Goal: Task Accomplishment & Management: Use online tool/utility

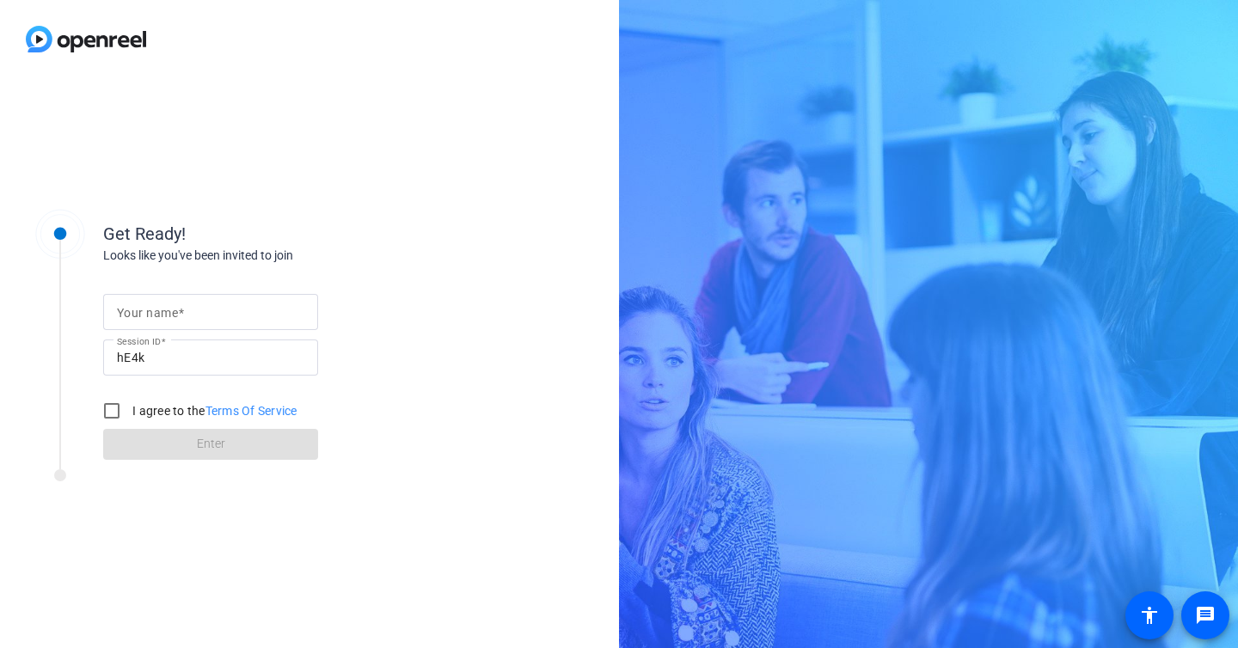
click at [156, 313] on mat-label "Your name" at bounding box center [147, 313] width 61 height 14
click at [156, 313] on input "Your name" at bounding box center [210, 312] width 187 height 21
type input "[PERSON_NAME]"
click at [111, 407] on input "I agree to the Terms Of Service" at bounding box center [112, 411] width 34 height 34
checkbox input "true"
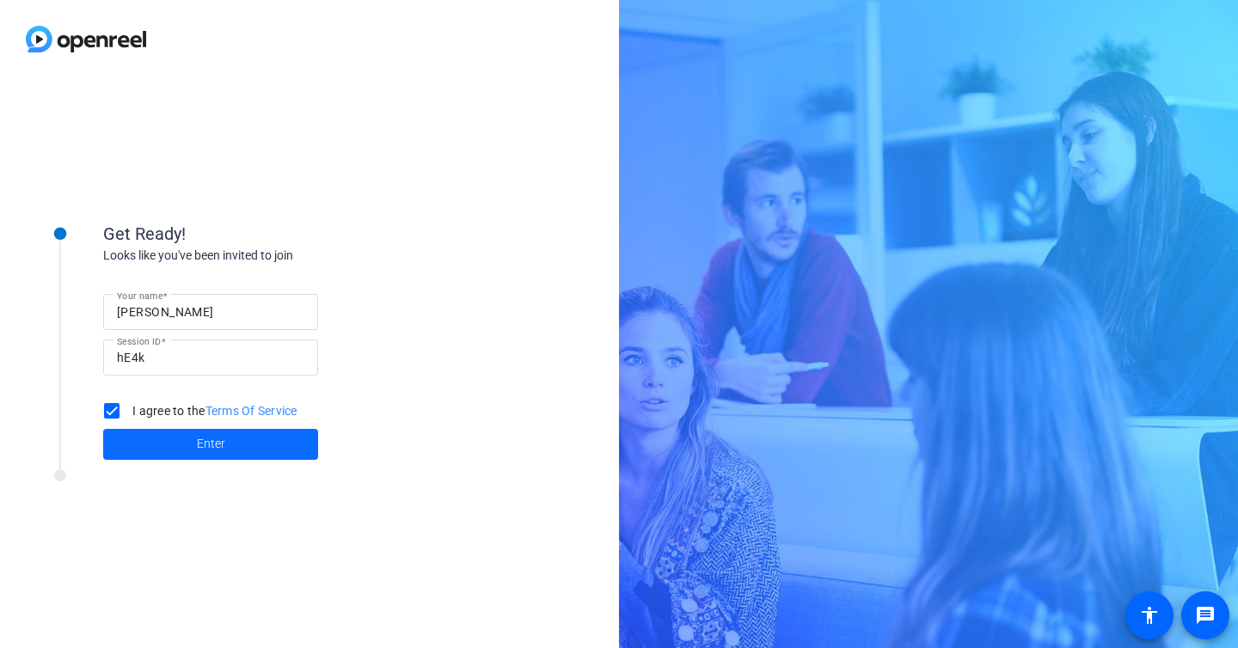
click at [168, 439] on span at bounding box center [210, 444] width 215 height 41
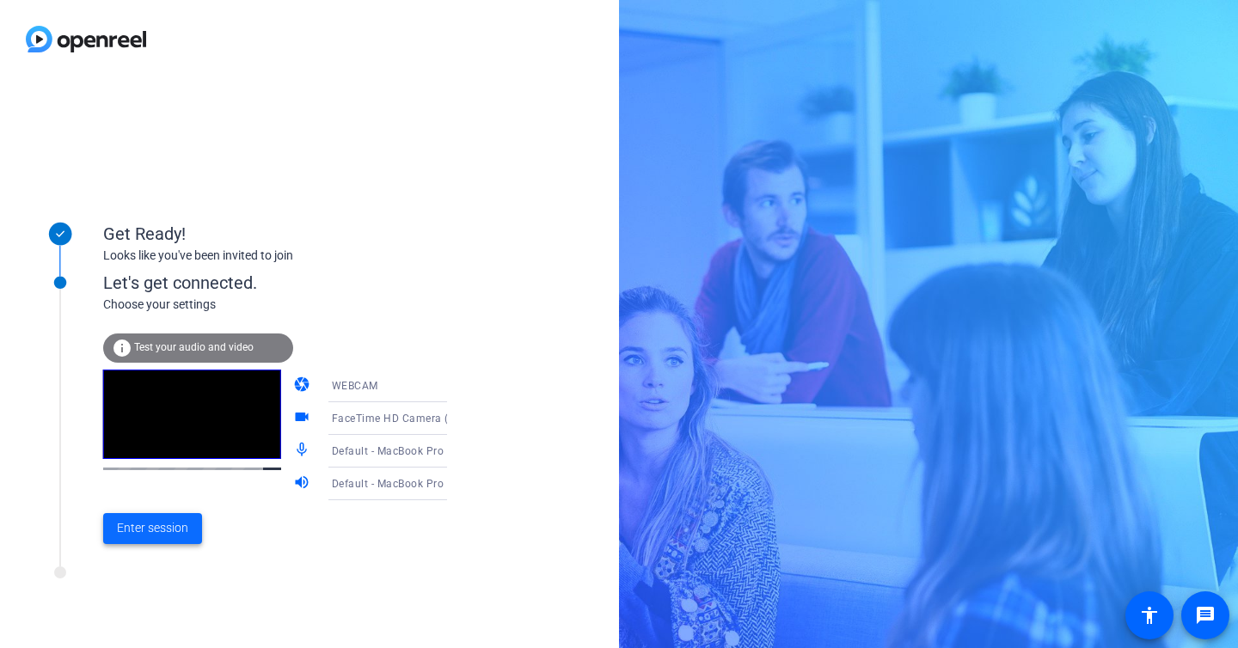
click at [141, 531] on span "Enter session" at bounding box center [152, 528] width 71 height 18
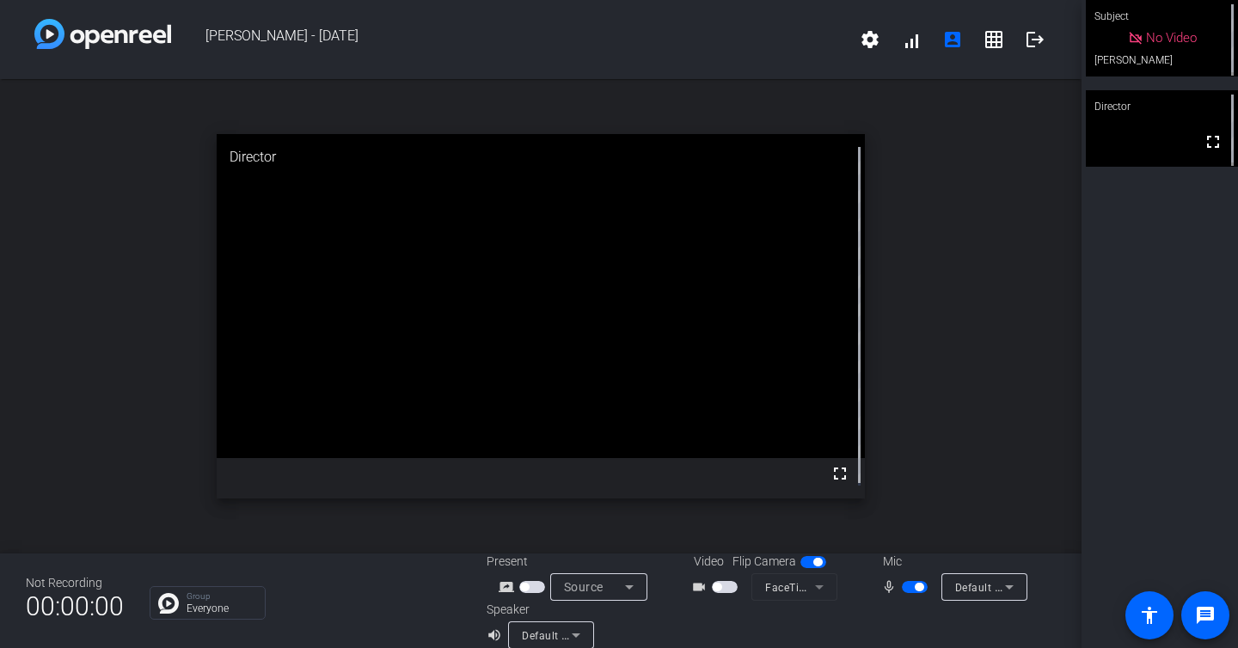
click at [712, 586] on span "button" at bounding box center [716, 587] width 9 height 9
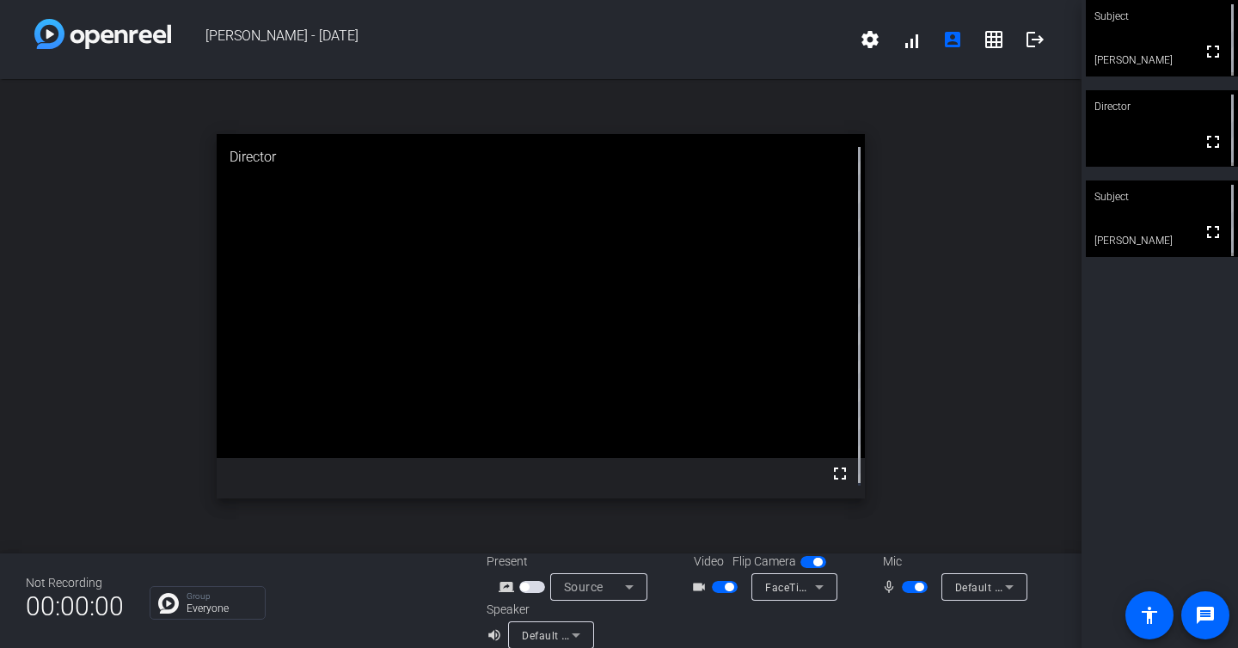
click at [1171, 241] on video at bounding box center [1161, 218] width 152 height 76
click at [1162, 246] on video at bounding box center [1161, 218] width 152 height 76
click at [1162, 246] on video at bounding box center [1161, 219] width 150 height 76
click at [1146, 216] on video at bounding box center [1161, 218] width 152 height 76
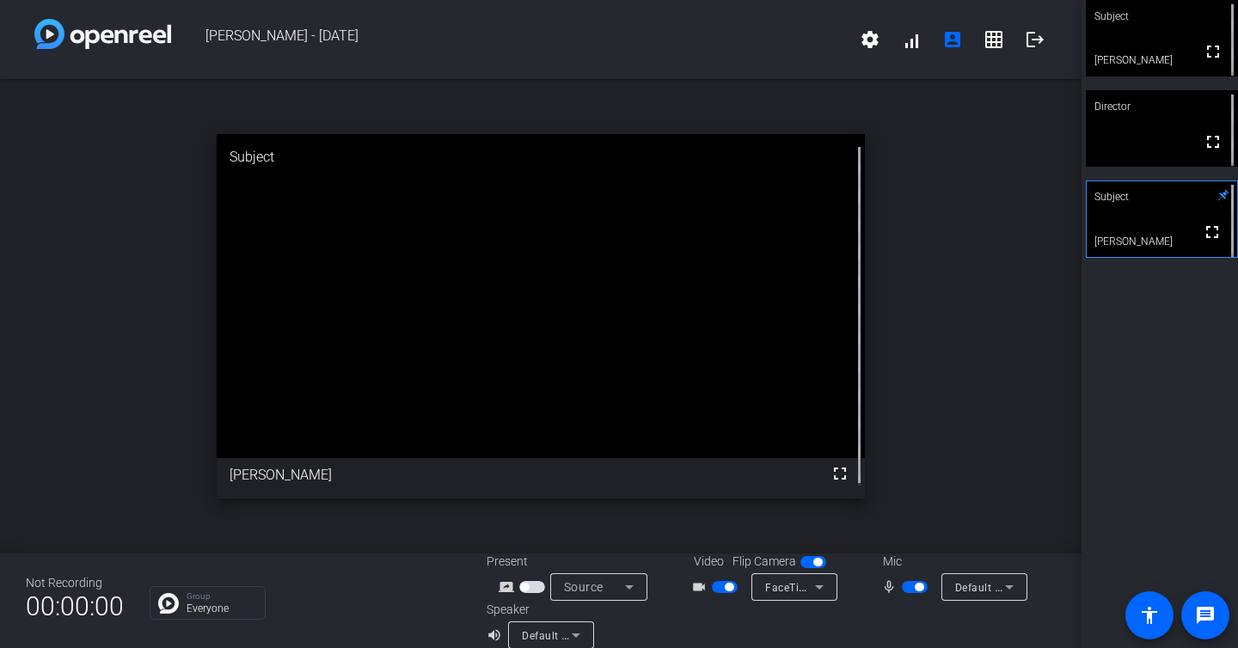
click at [1218, 195] on icon at bounding box center [1223, 195] width 11 height 11
click at [1160, 241] on video at bounding box center [1161, 218] width 152 height 76
click at [724, 590] on span "button" at bounding box center [728, 587] width 9 height 9
click at [914, 588] on span "button" at bounding box center [918, 587] width 9 height 9
click at [902, 588] on span "button" at bounding box center [906, 587] width 9 height 9
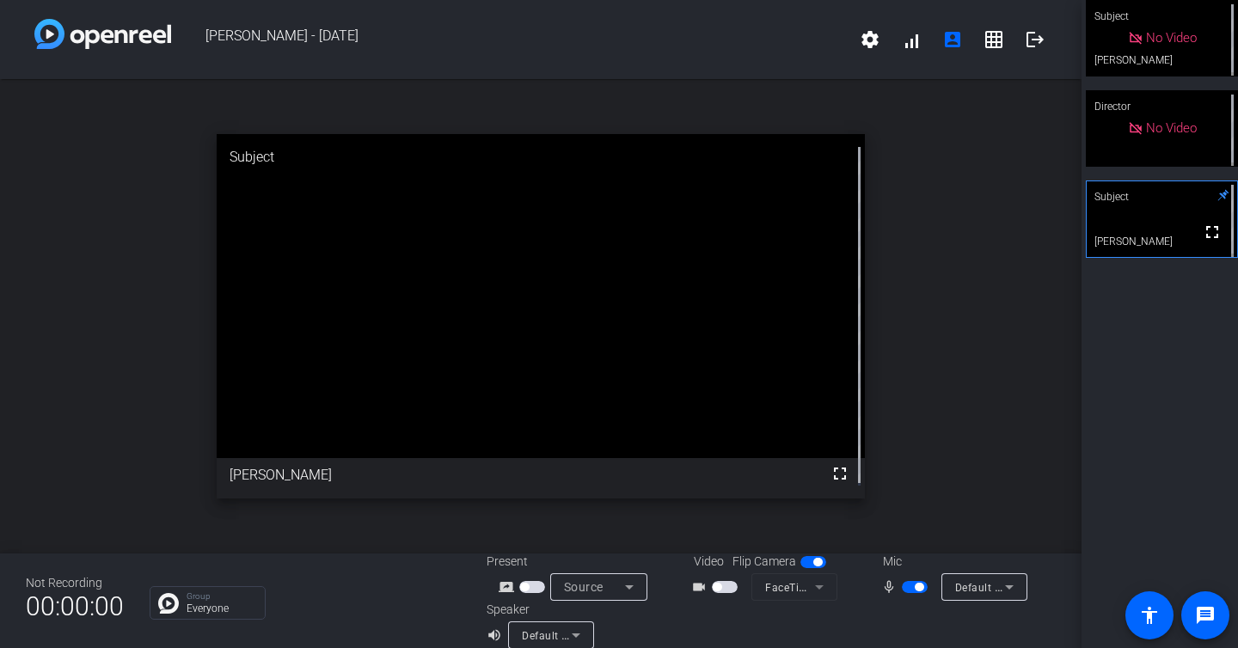
click at [914, 586] on span "button" at bounding box center [918, 587] width 9 height 9
click at [902, 588] on span "button" at bounding box center [906, 587] width 9 height 9
click at [716, 589] on span "button" at bounding box center [725, 587] width 26 height 12
